Goal: Task Accomplishment & Management: Use online tool/utility

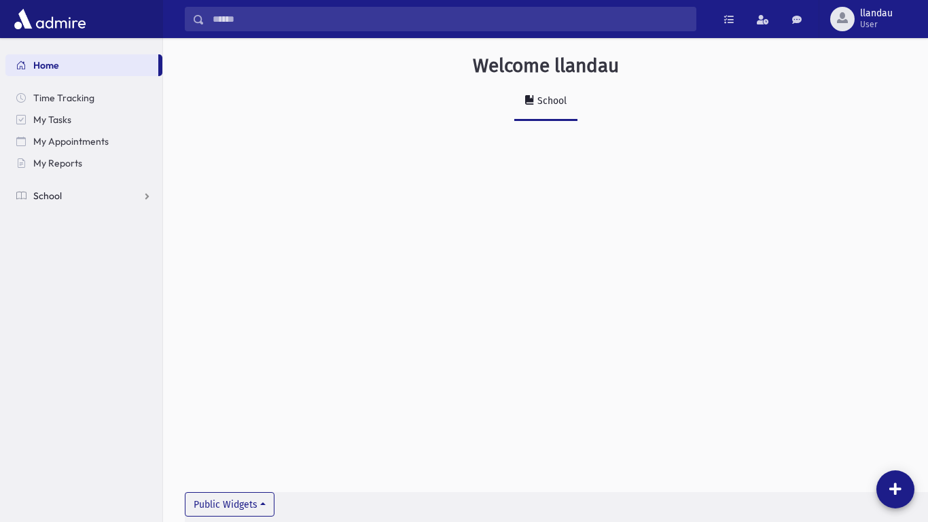
click at [35, 196] on span "School" at bounding box center [47, 196] width 29 height 12
click at [71, 235] on span "Attendance" at bounding box center [66, 239] width 50 height 12
click at [72, 258] on span "Entry" at bounding box center [63, 261] width 23 height 12
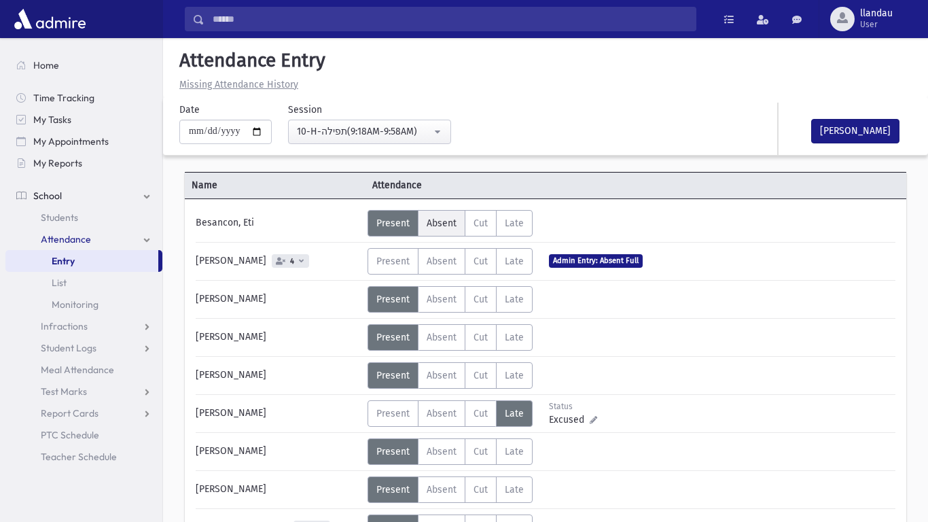
click at [422, 217] on label "Absent A" at bounding box center [442, 223] width 48 height 27
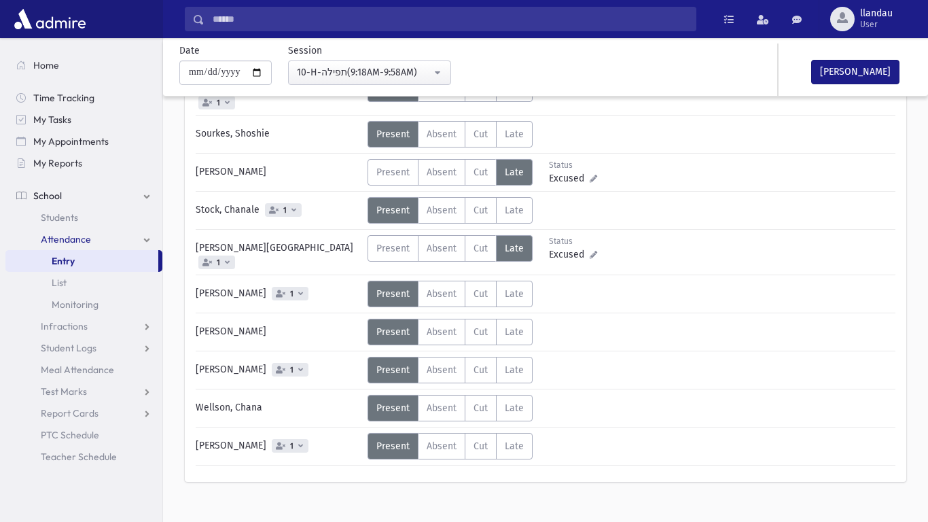
scroll to position [787, 0]
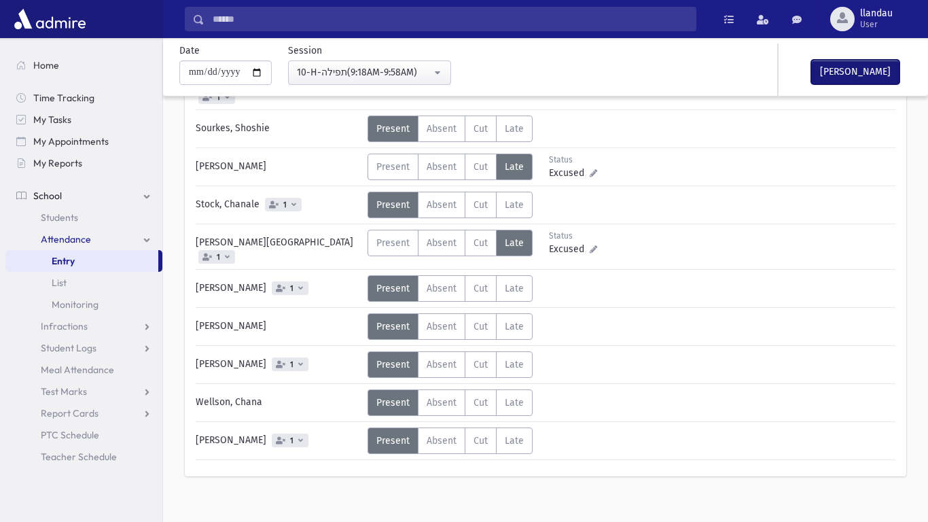
click at [829, 78] on button "Mark Done" at bounding box center [856, 72] width 88 height 24
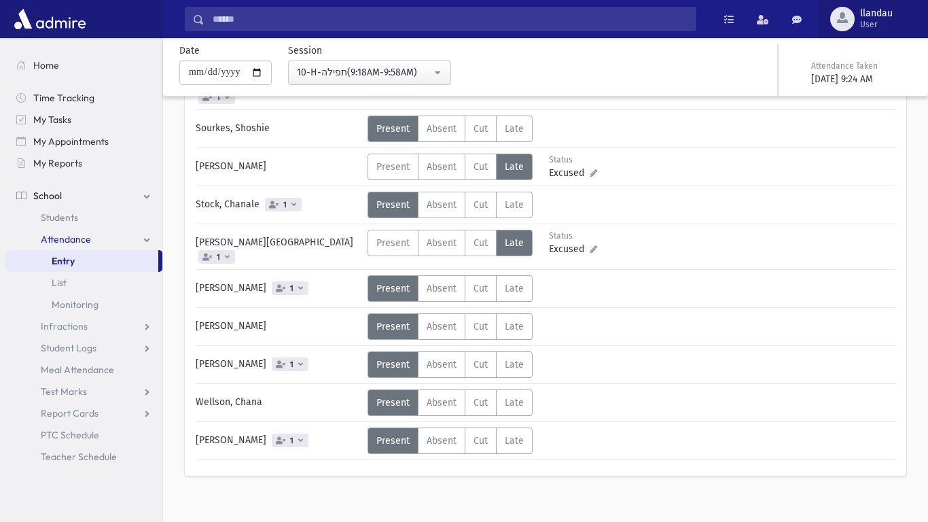
click at [876, 20] on span "User" at bounding box center [876, 24] width 33 height 11
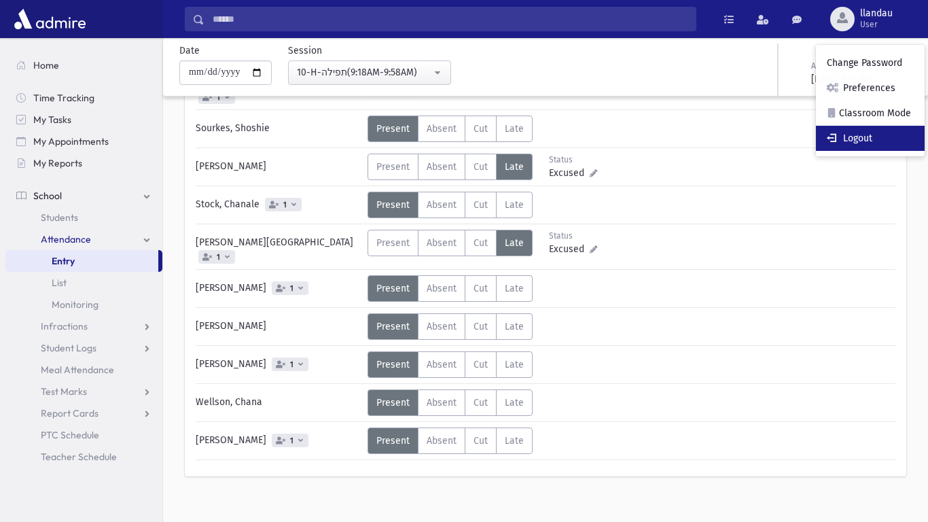
click at [872, 130] on link "Logout" at bounding box center [870, 138] width 109 height 25
